Goal: Obtain resource: Download file/media

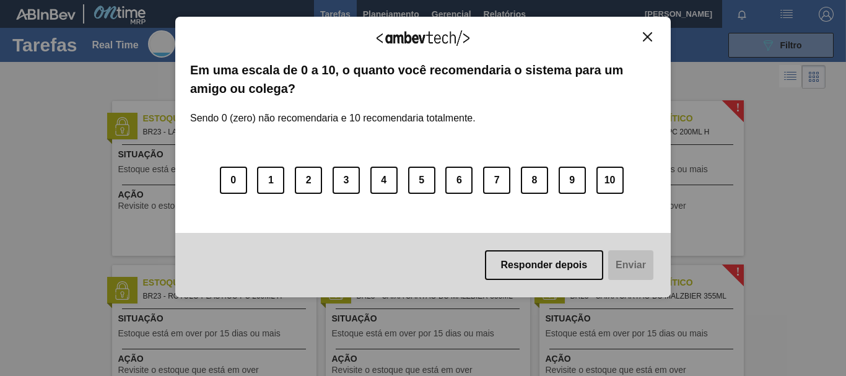
click at [647, 37] on img "Close" at bounding box center [647, 36] width 9 height 9
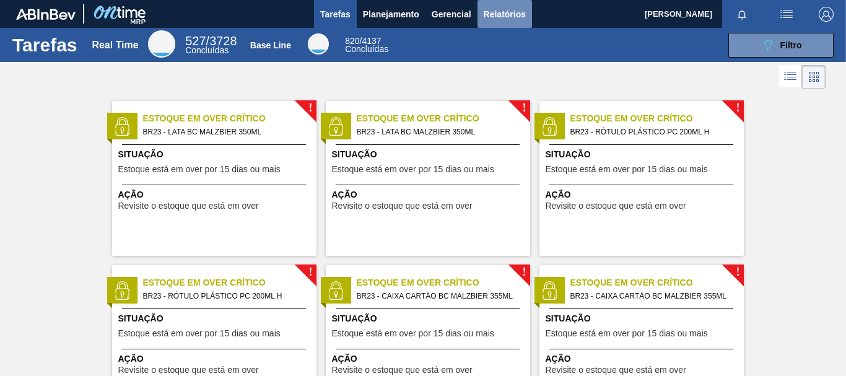
click at [503, 7] on span "Relatórios" at bounding box center [505, 14] width 42 height 15
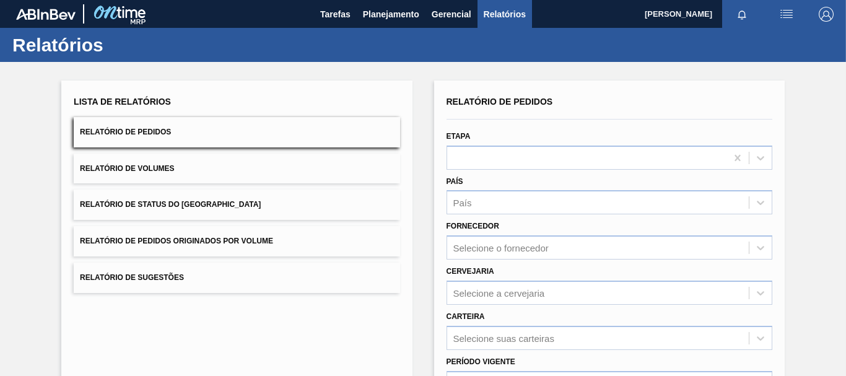
scroll to position [121, 0]
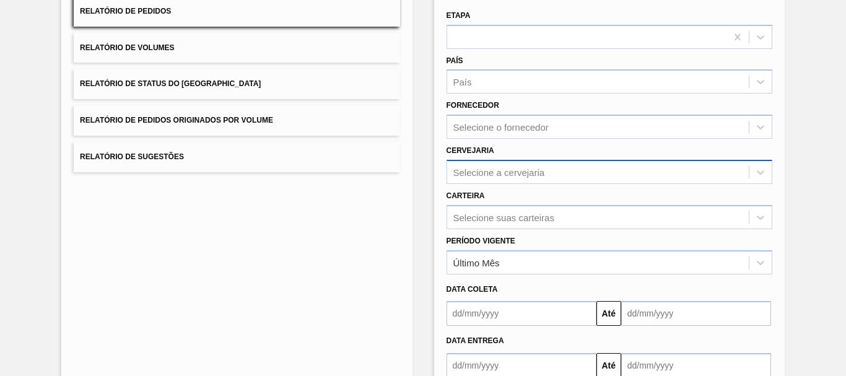
click at [521, 168] on div "Selecione a cervejaria" at bounding box center [499, 172] width 92 height 11
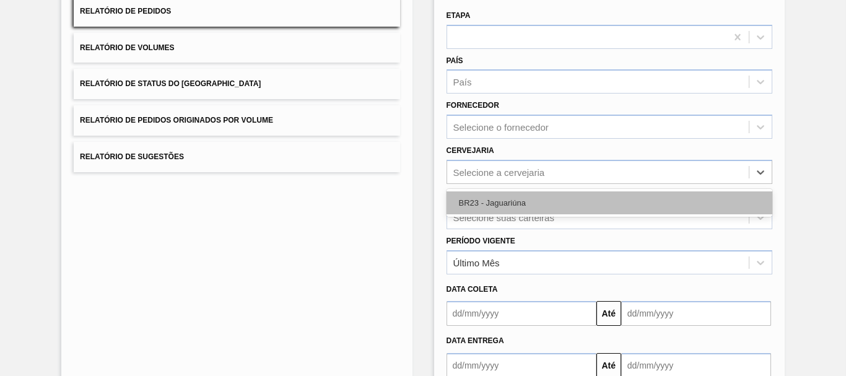
click at [507, 194] on div "BR23 - Jaguariúna" at bounding box center [609, 202] width 326 height 23
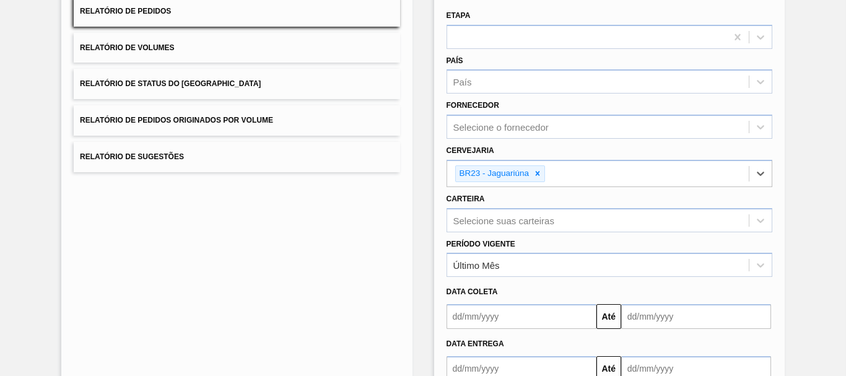
scroll to position [201, 0]
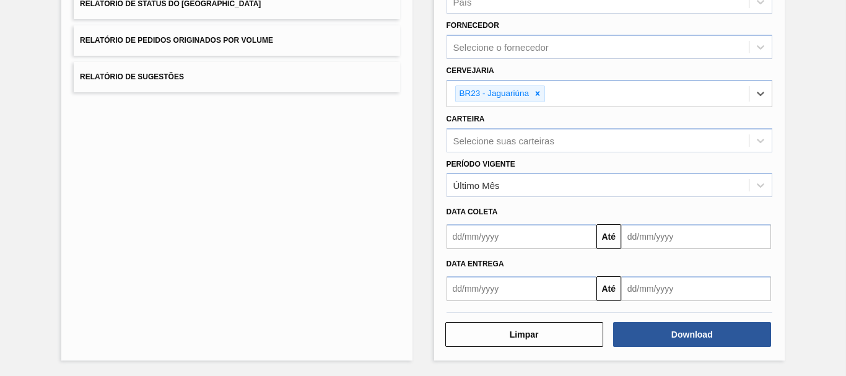
click at [514, 290] on input "text" at bounding box center [521, 288] width 150 height 25
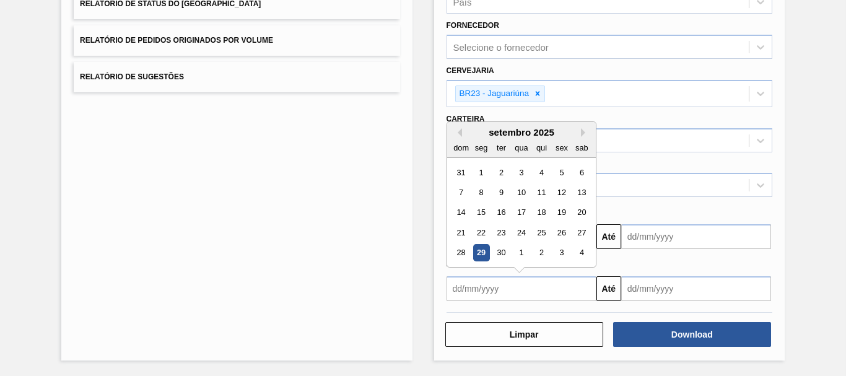
click at [479, 248] on div "29" at bounding box center [480, 253] width 17 height 17
type input "[DATE]"
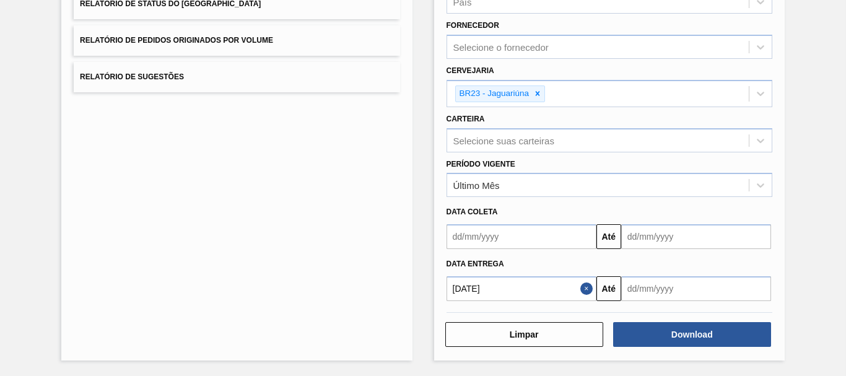
click at [663, 284] on input "text" at bounding box center [696, 288] width 150 height 25
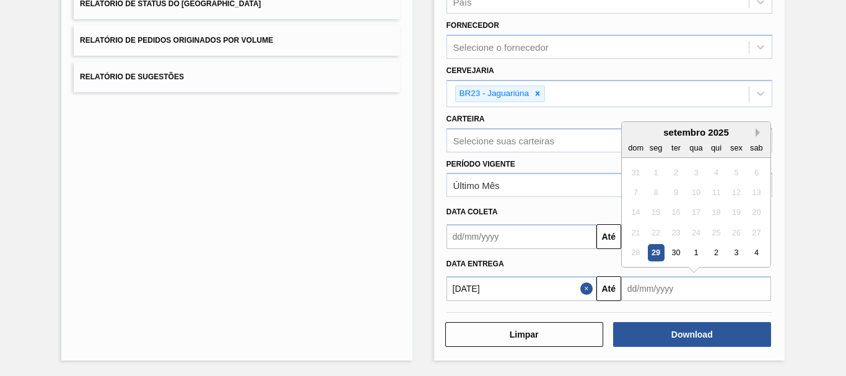
click at [757, 132] on button "Next Month" at bounding box center [759, 132] width 9 height 9
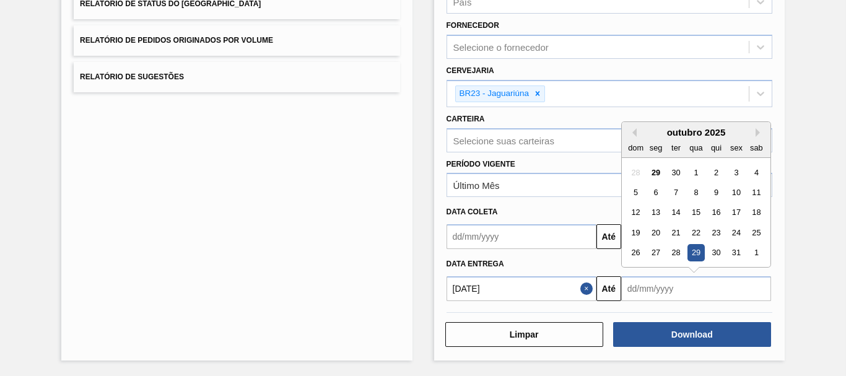
click at [692, 250] on div "29" at bounding box center [695, 253] width 17 height 17
type input "[DATE]"
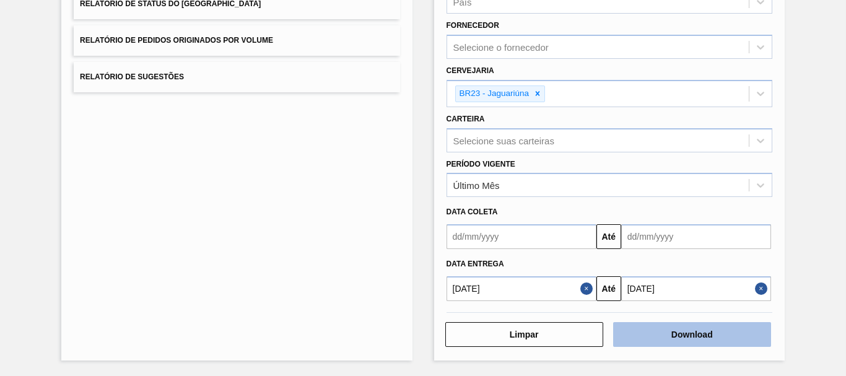
click at [698, 327] on button "Download" at bounding box center [692, 334] width 158 height 25
